Goal: Information Seeking & Learning: Learn about a topic

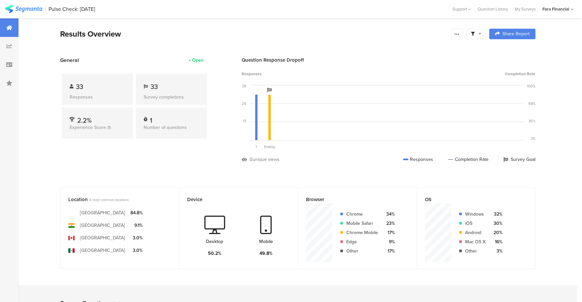
click at [166, 84] on div "33" at bounding box center [170, 87] width 55 height 10
click at [165, 96] on div "Survey completions" at bounding box center [170, 97] width 55 height 7
click at [151, 124] on div "1 Number of questions" at bounding box center [171, 123] width 71 height 31
click at [98, 116] on div "2.2%" at bounding box center [97, 118] width 55 height 7
click at [146, 98] on div "Survey completions" at bounding box center [170, 97] width 55 height 7
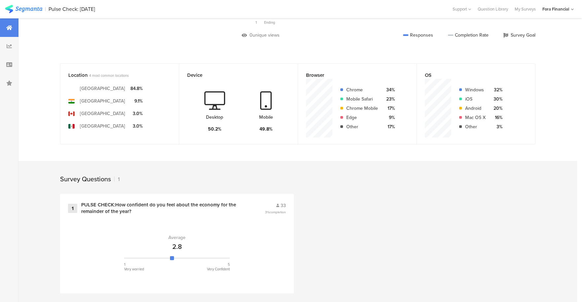
scroll to position [130, 0]
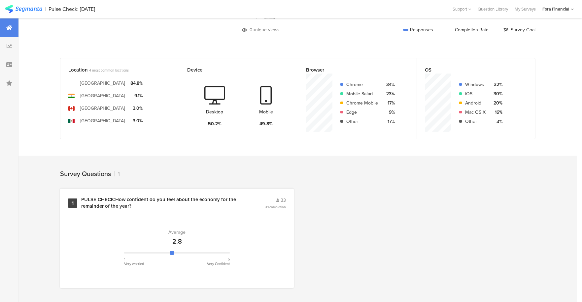
click at [209, 255] on div at bounding box center [177, 253] width 106 height 8
click at [130, 206] on div "PULSE CHECK:How confident do you feel about the economy for the remainder of th…" at bounding box center [165, 203] width 168 height 13
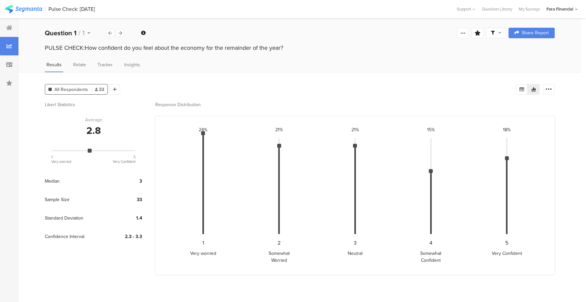
click at [98, 91] on span "33" at bounding box center [99, 89] width 9 height 7
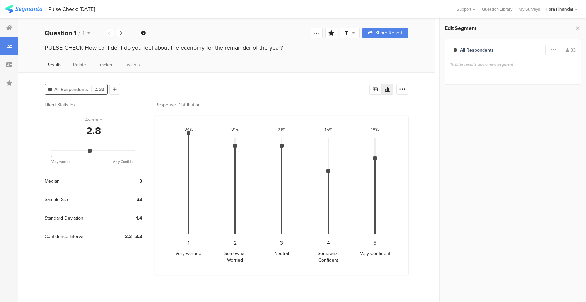
click at [528, 51] on div "All Respondents" at bounding box center [498, 50] width 96 height 11
click at [552, 49] on span at bounding box center [553, 50] width 5 height 13
click at [554, 50] on span at bounding box center [553, 50] width 5 height 13
click at [80, 65] on span "Relate" at bounding box center [79, 64] width 13 height 7
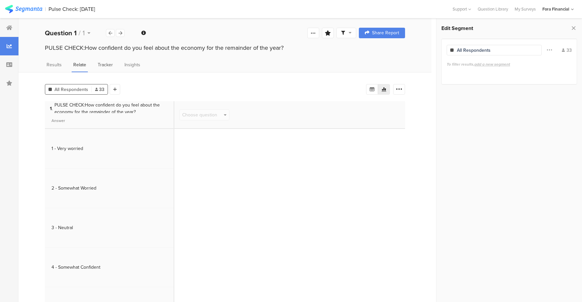
click at [103, 65] on span "Tracker" at bounding box center [105, 64] width 15 height 7
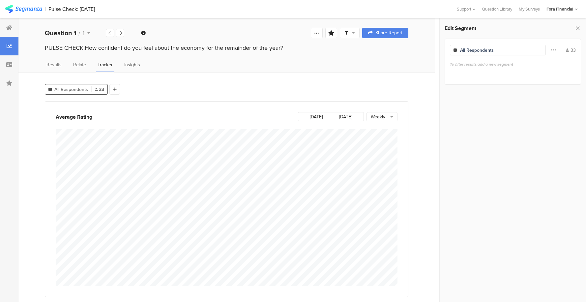
click at [131, 66] on span "Insights" at bounding box center [132, 64] width 16 height 7
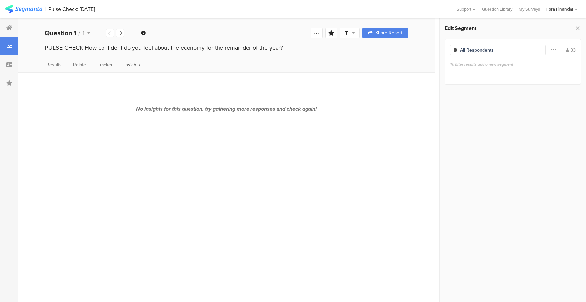
click at [63, 64] on div "Results Relate Tracker Insights" at bounding box center [226, 66] width 417 height 11
click at [56, 64] on span "Results" at bounding box center [54, 64] width 15 height 7
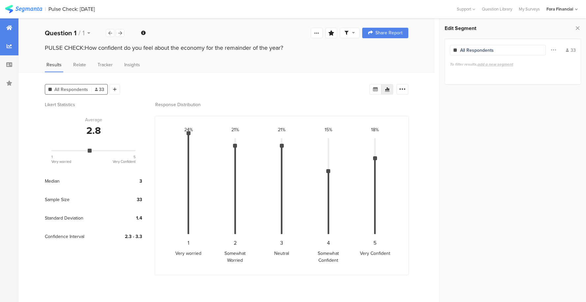
click at [7, 26] on icon at bounding box center [9, 27] width 6 height 5
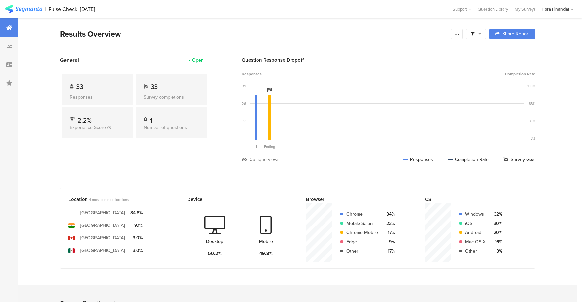
click at [481, 34] on icon at bounding box center [479, 33] width 3 height 5
click at [474, 35] on icon at bounding box center [472, 34] width 4 height 4
click at [462, 68] on span "Edit Sample" at bounding box center [462, 70] width 24 height 7
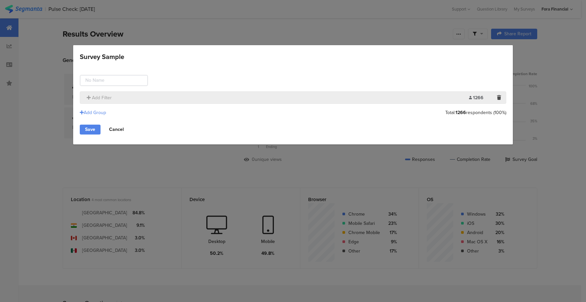
click at [119, 131] on link "Cancel" at bounding box center [116, 130] width 25 height 10
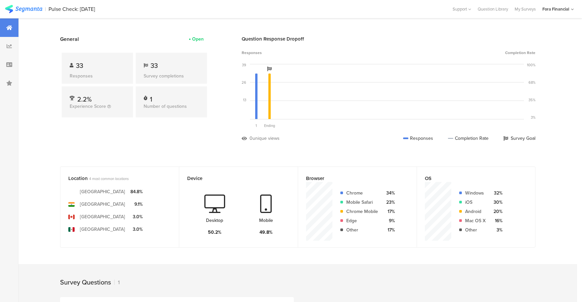
scroll to position [33, 0]
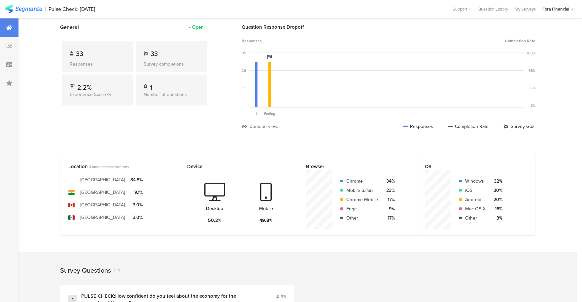
click at [119, 176] on div "[GEOGRAPHIC_DATA]" at bounding box center [102, 179] width 45 height 7
click at [88, 194] on div "[GEOGRAPHIC_DATA]" at bounding box center [102, 192] width 45 height 7
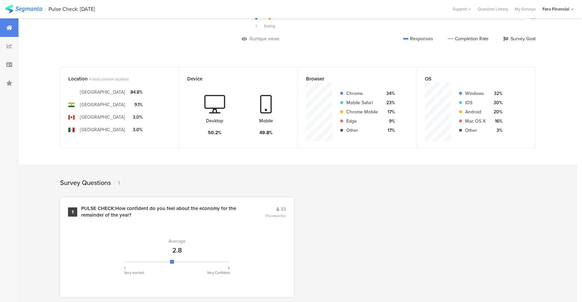
scroll to position [130, 0]
